Goal: Check status: Check status

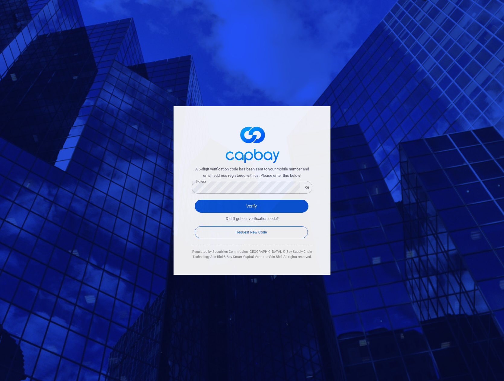
click at [251, 205] on button "Verify" at bounding box center [251, 206] width 114 height 13
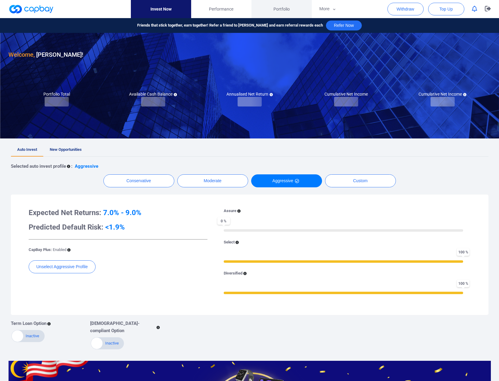
click at [286, 10] on span "Portfolio" at bounding box center [281, 9] width 16 height 7
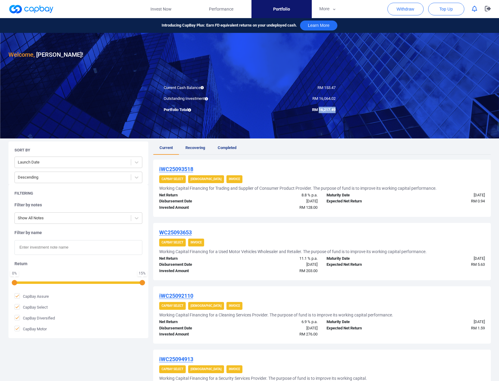
drag, startPoint x: 318, startPoint y: 110, endPoint x: 335, endPoint y: 111, distance: 17.2
click at [335, 111] on span "RM 16,217.49" at bounding box center [324, 109] width 24 height 5
copy span "16,217.49"
